Goal: Information Seeking & Learning: Understand process/instructions

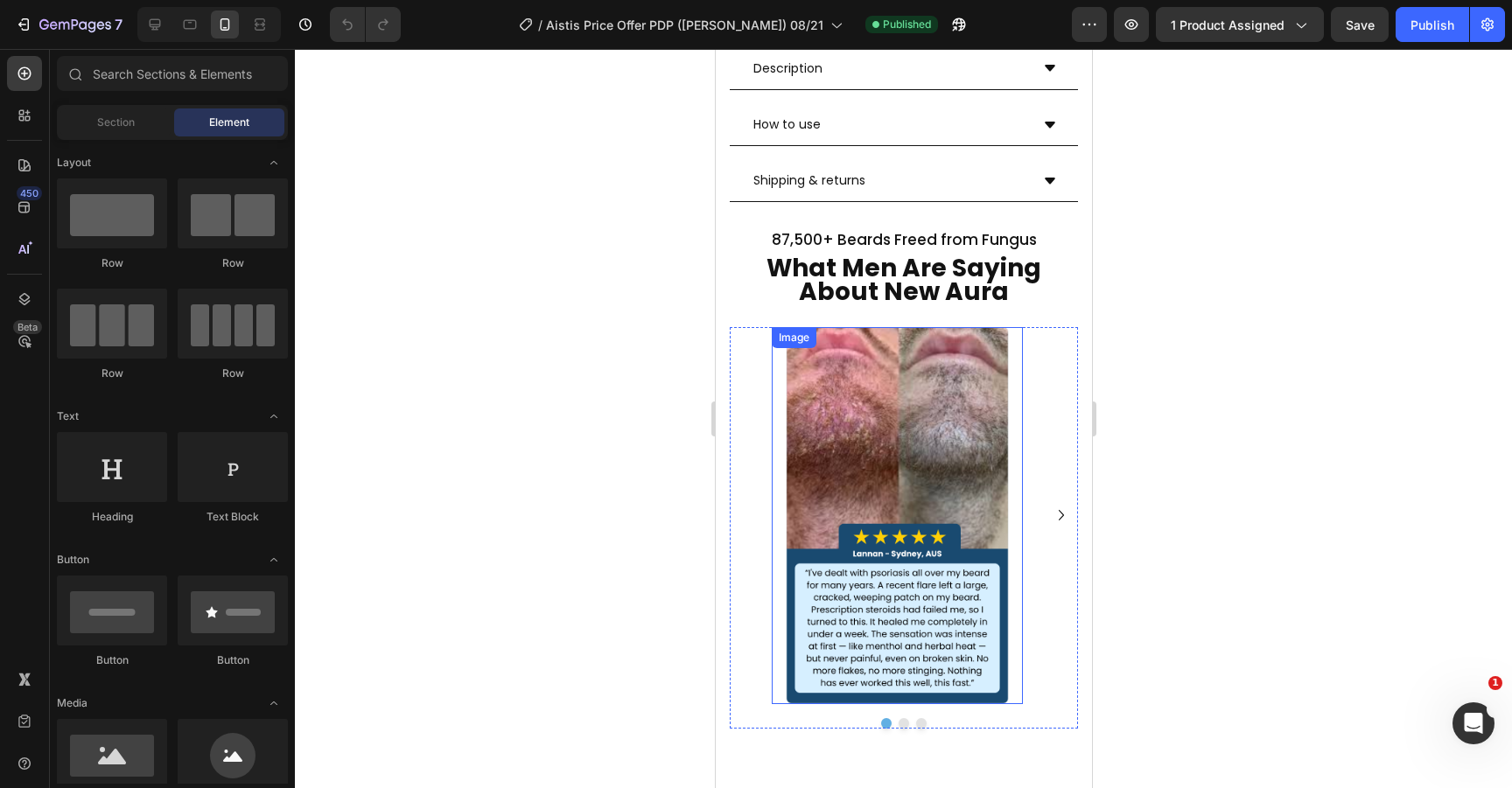
scroll to position [889, 0]
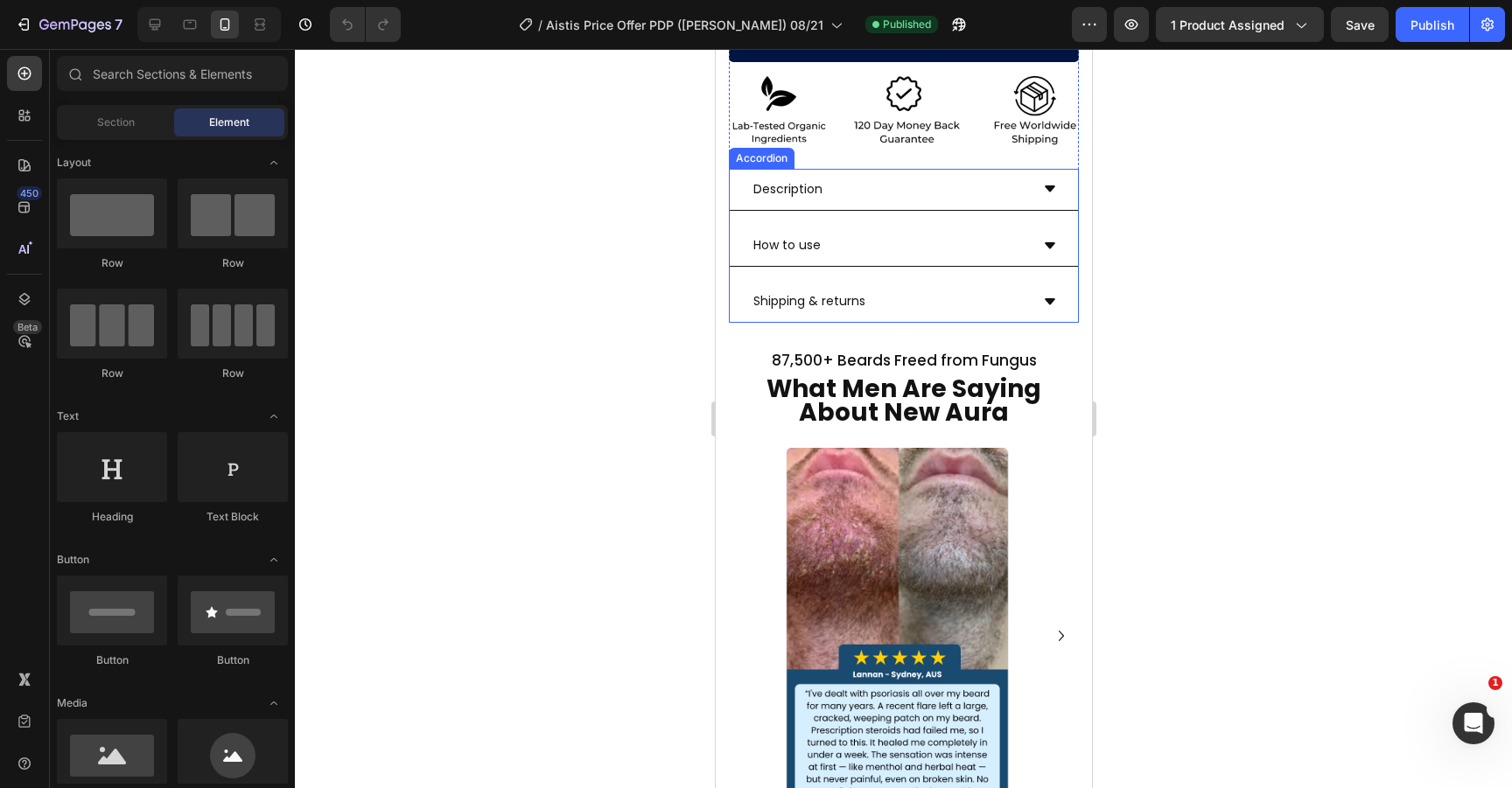
click at [921, 281] on div "Shipping & returns" at bounding box center [903, 301] width 349 height 42
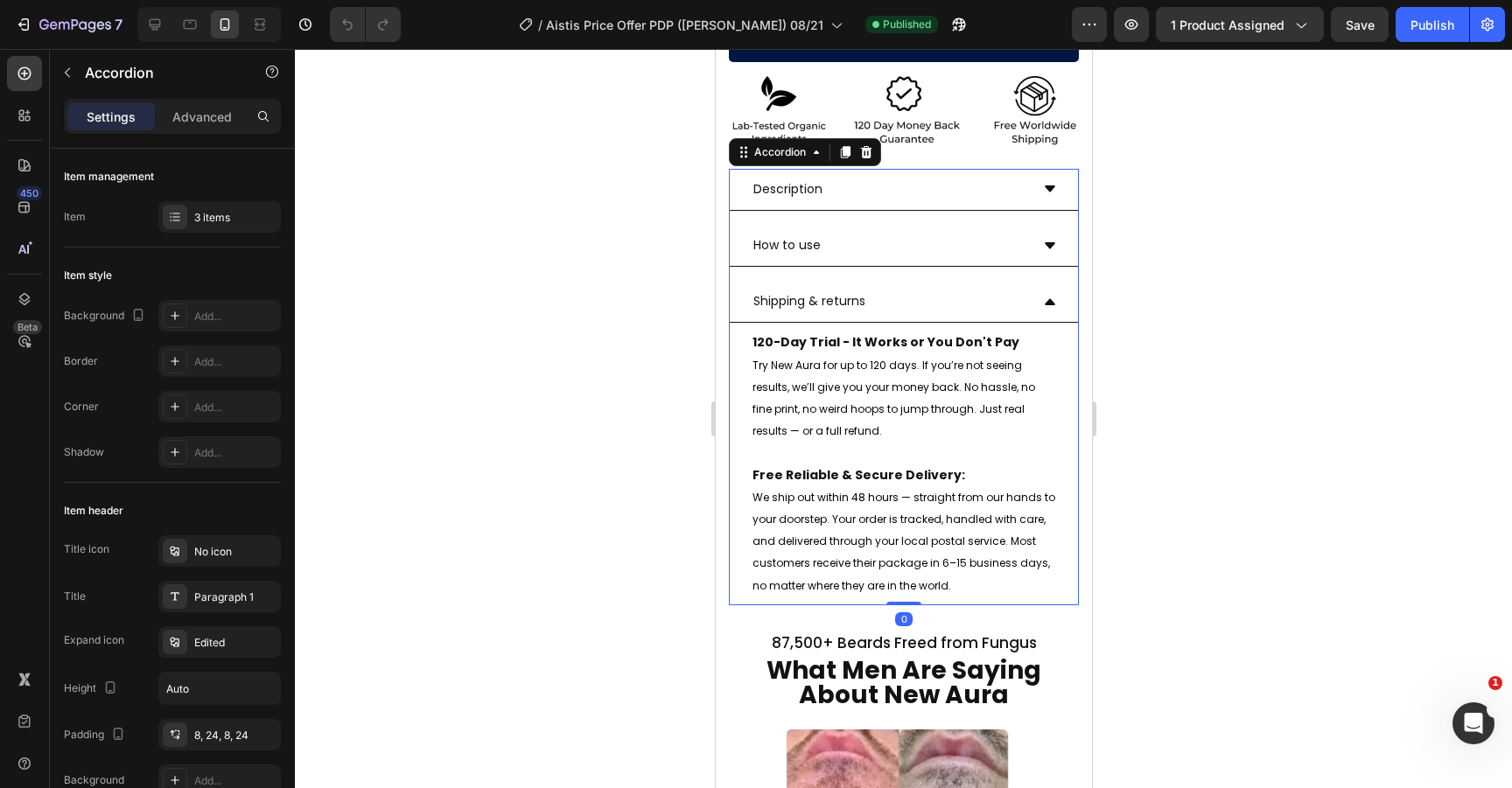
click at [917, 232] on div "How to use" at bounding box center [888, 246] width 278 height 27
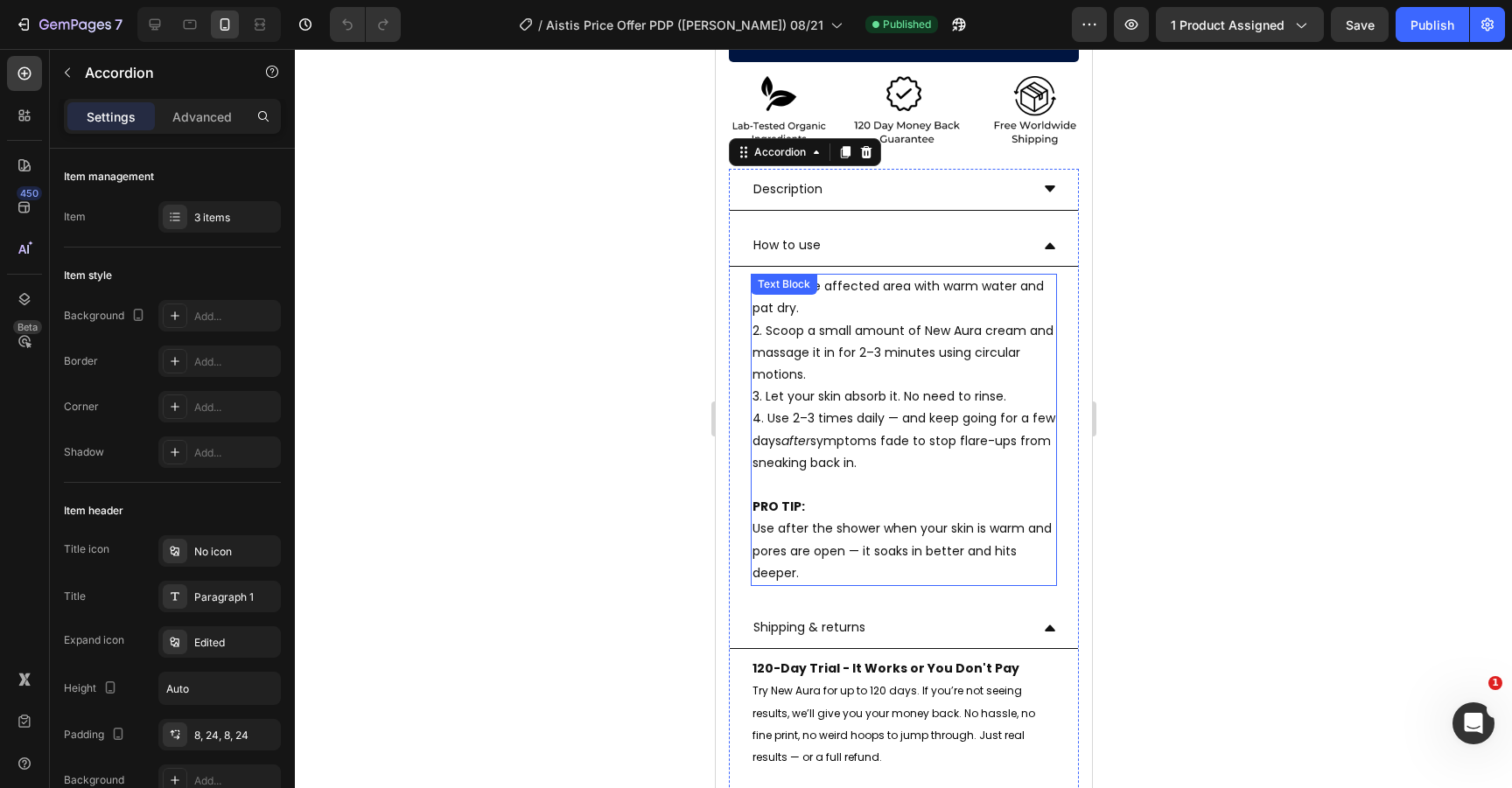
click at [909, 286] on p "1. Wash the affected area with warm water and pat dry." at bounding box center [902, 297] width 303 height 44
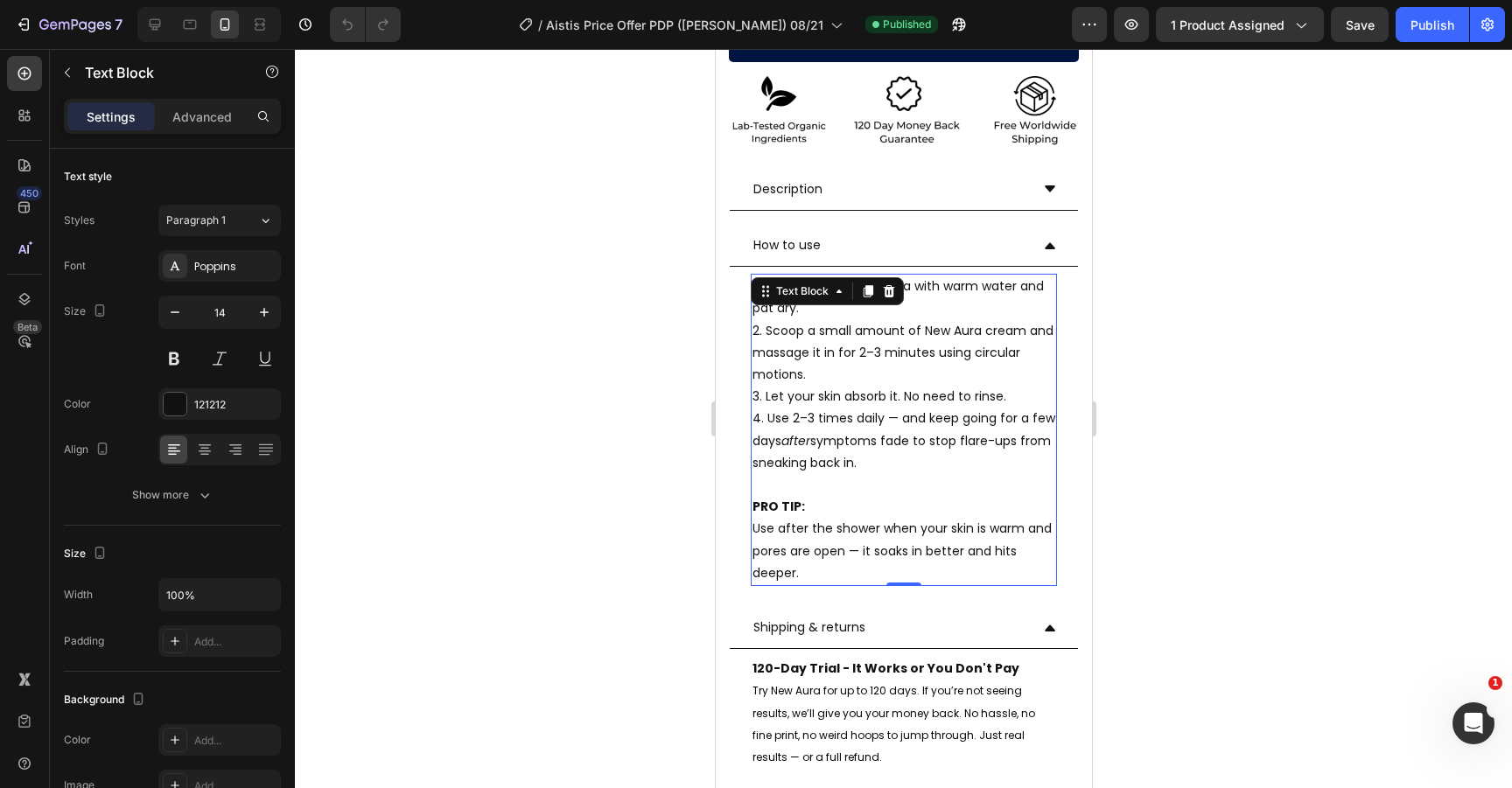
click at [907, 320] on p "2. Scoop a small amount of New Aura cream and massage it in for 2–3 minutes usi…" at bounding box center [902, 353] width 303 height 67
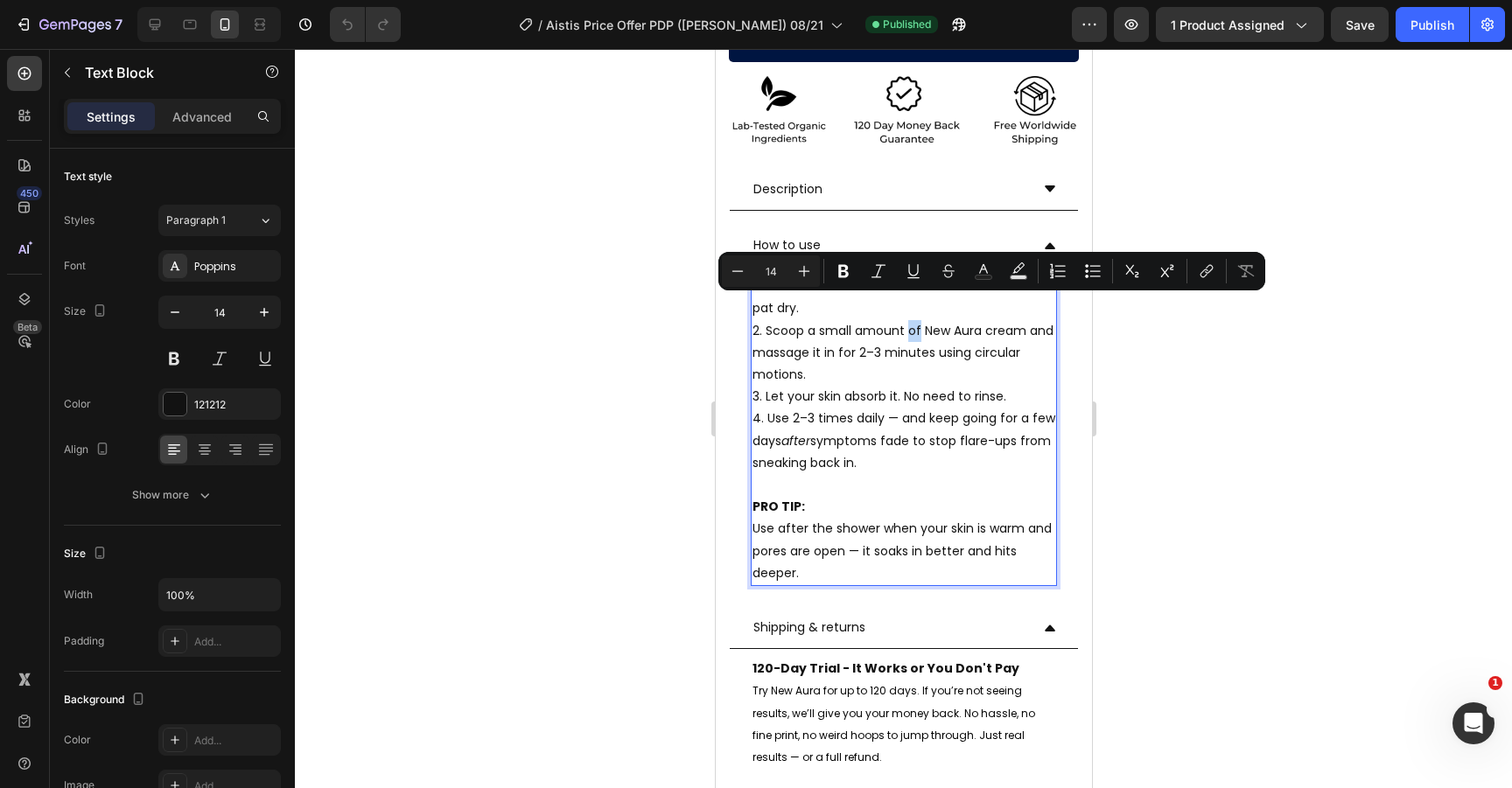
click at [907, 320] on p "2. Scoop a small amount of New Aura cream and massage it in for 2–3 minutes usi…" at bounding box center [902, 353] width 303 height 67
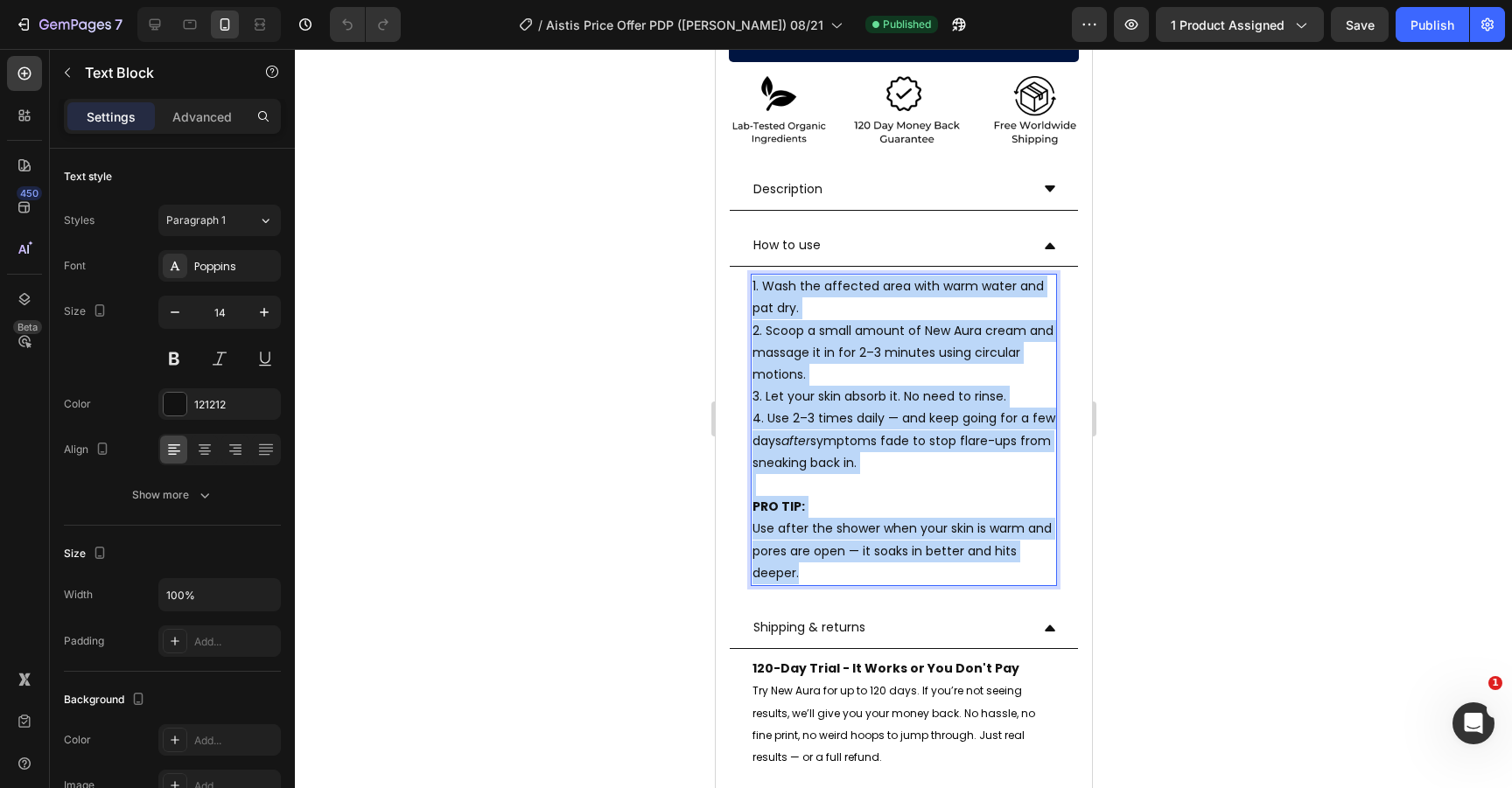
copy div "1. Wash the affected area with warm water and pat dry. 2. Scoop a small amount …"
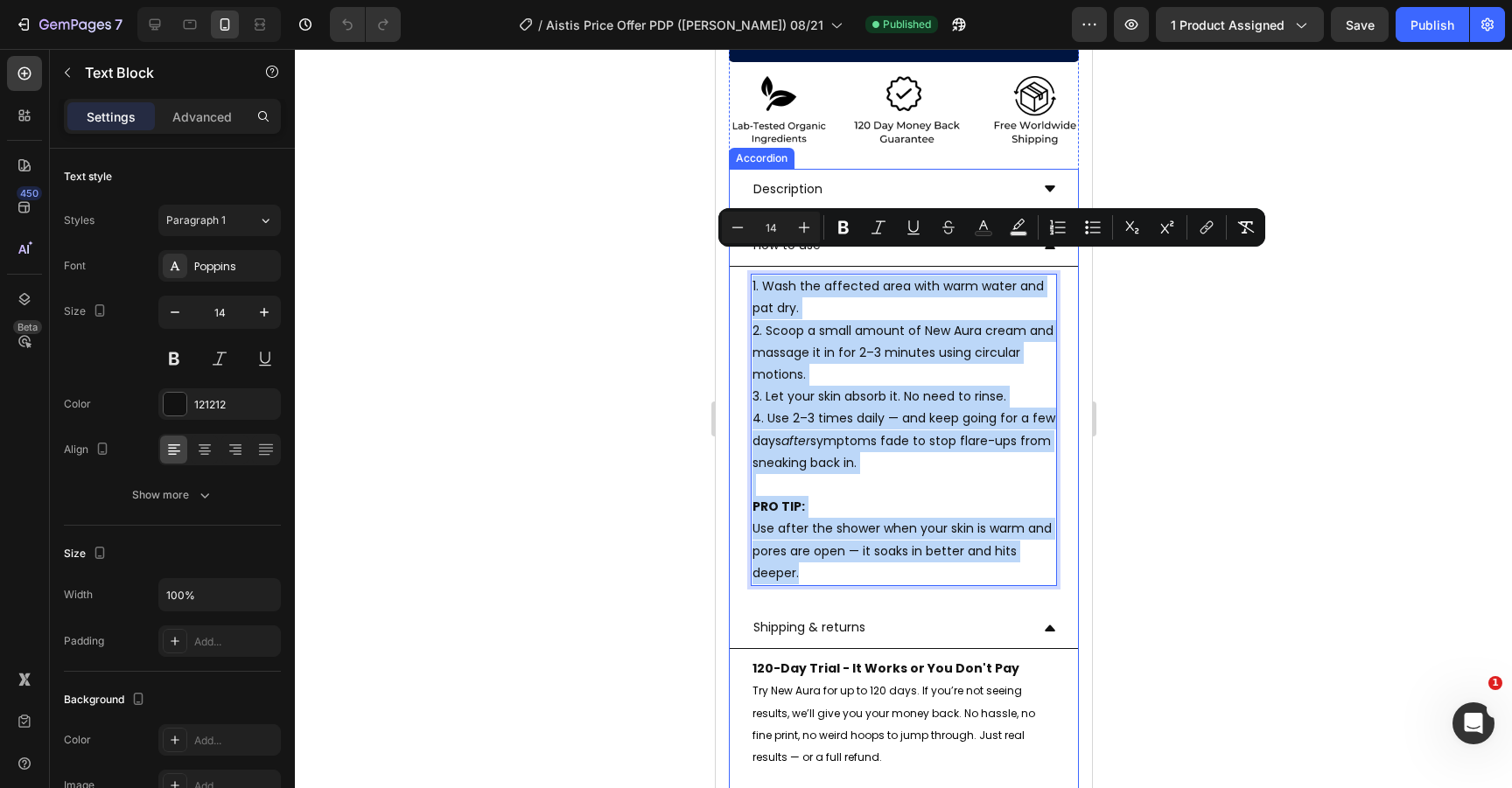
click at [947, 176] on div "Description" at bounding box center [888, 190] width 278 height 27
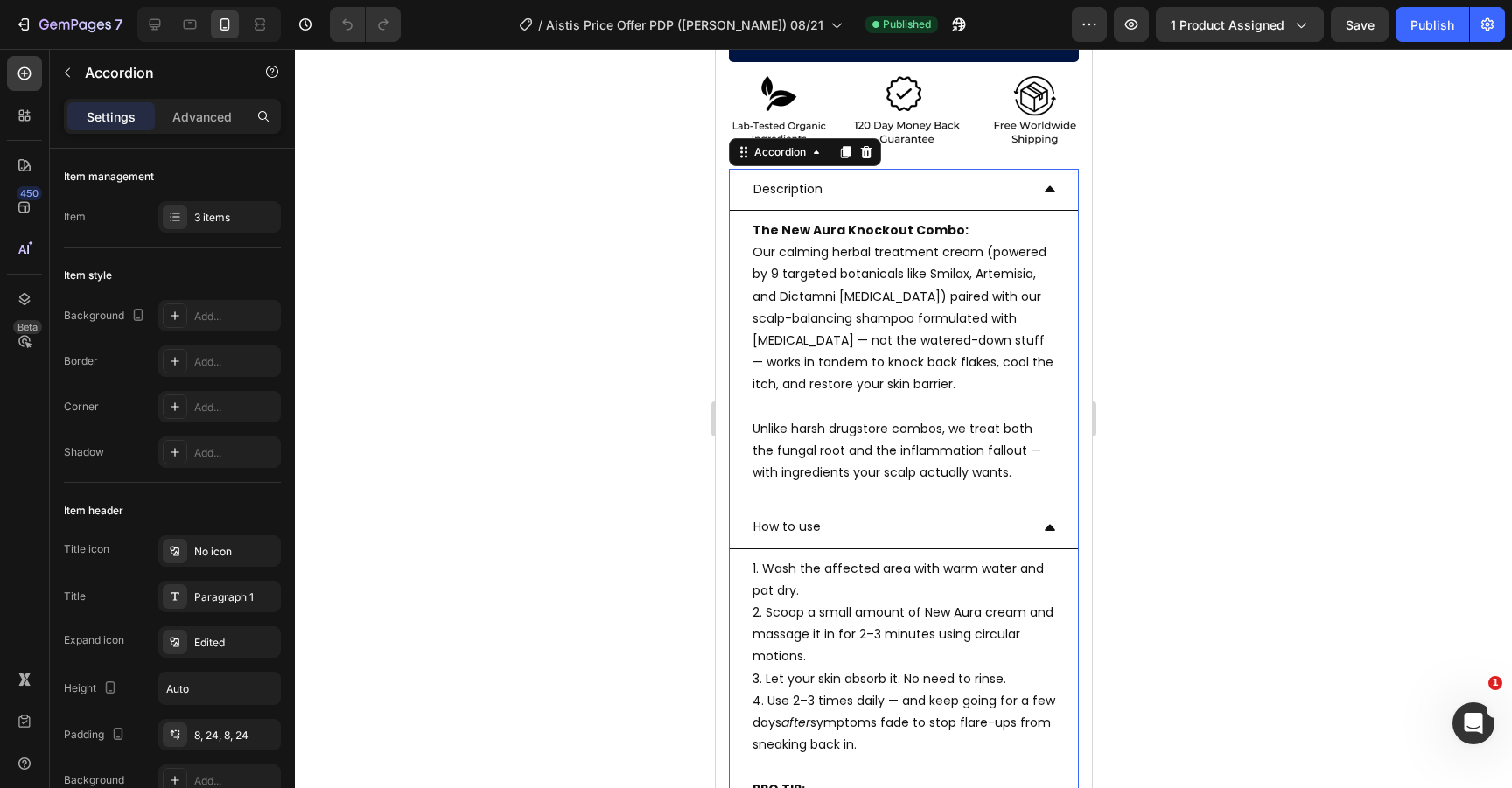
click at [952, 176] on div "Description" at bounding box center [888, 190] width 278 height 27
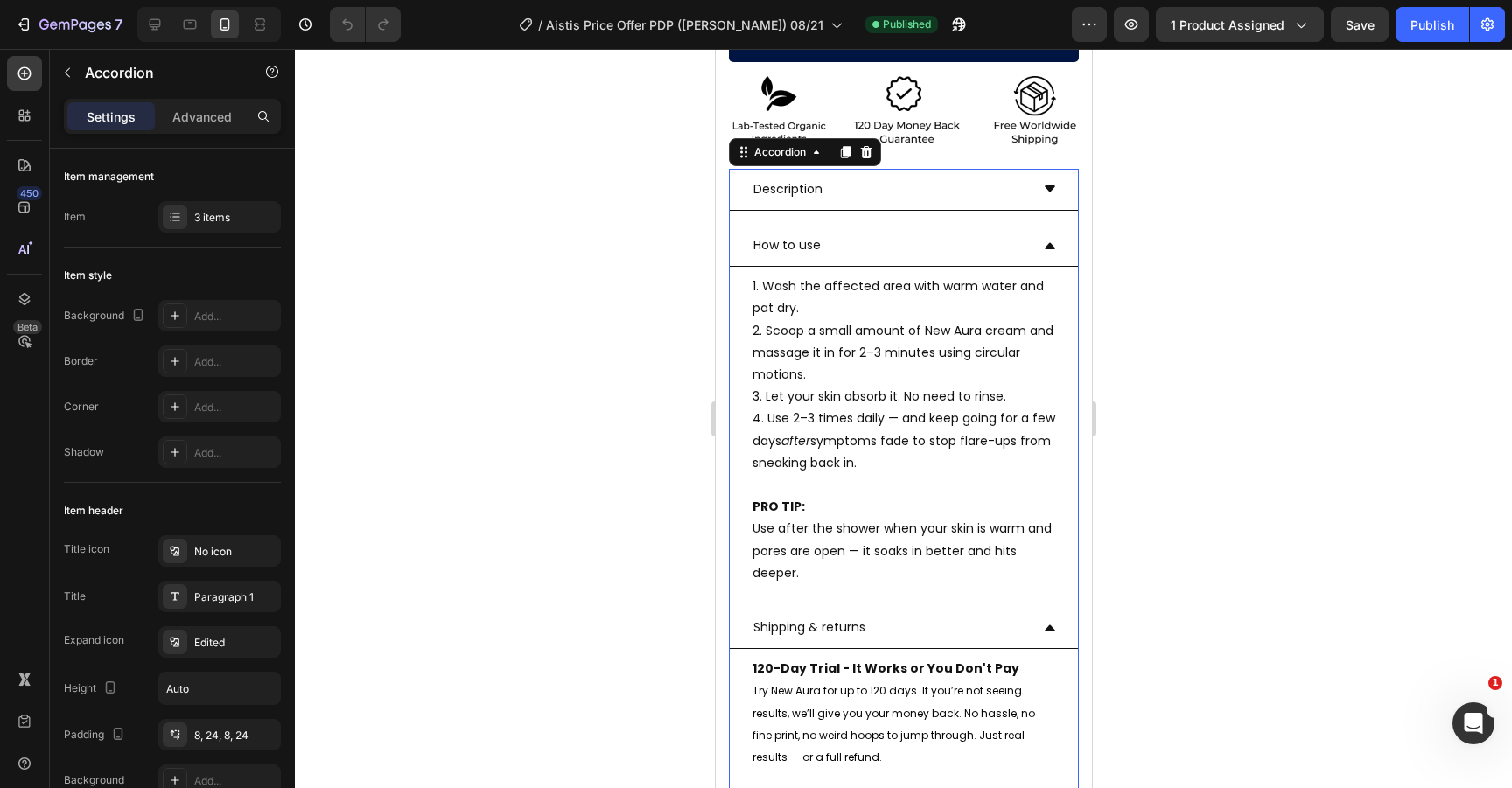
drag, startPoint x: 962, startPoint y: 221, endPoint x: 949, endPoint y: 209, distance: 17.7
click at [962, 232] on div "How to use" at bounding box center [888, 246] width 278 height 27
